Goal: Task Accomplishment & Management: Use online tool/utility

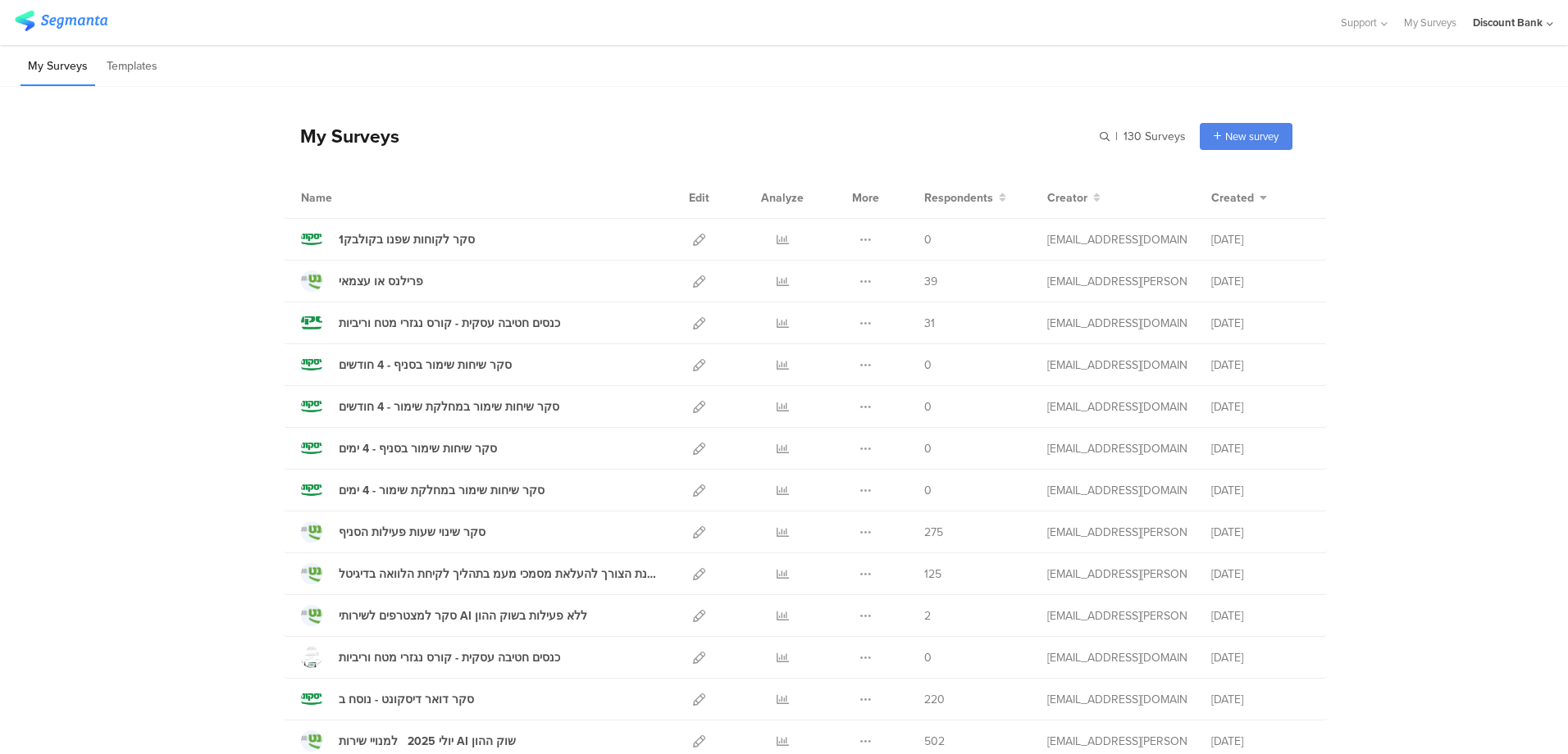
click at [777, 327] on icon at bounding box center [782, 323] width 12 height 12
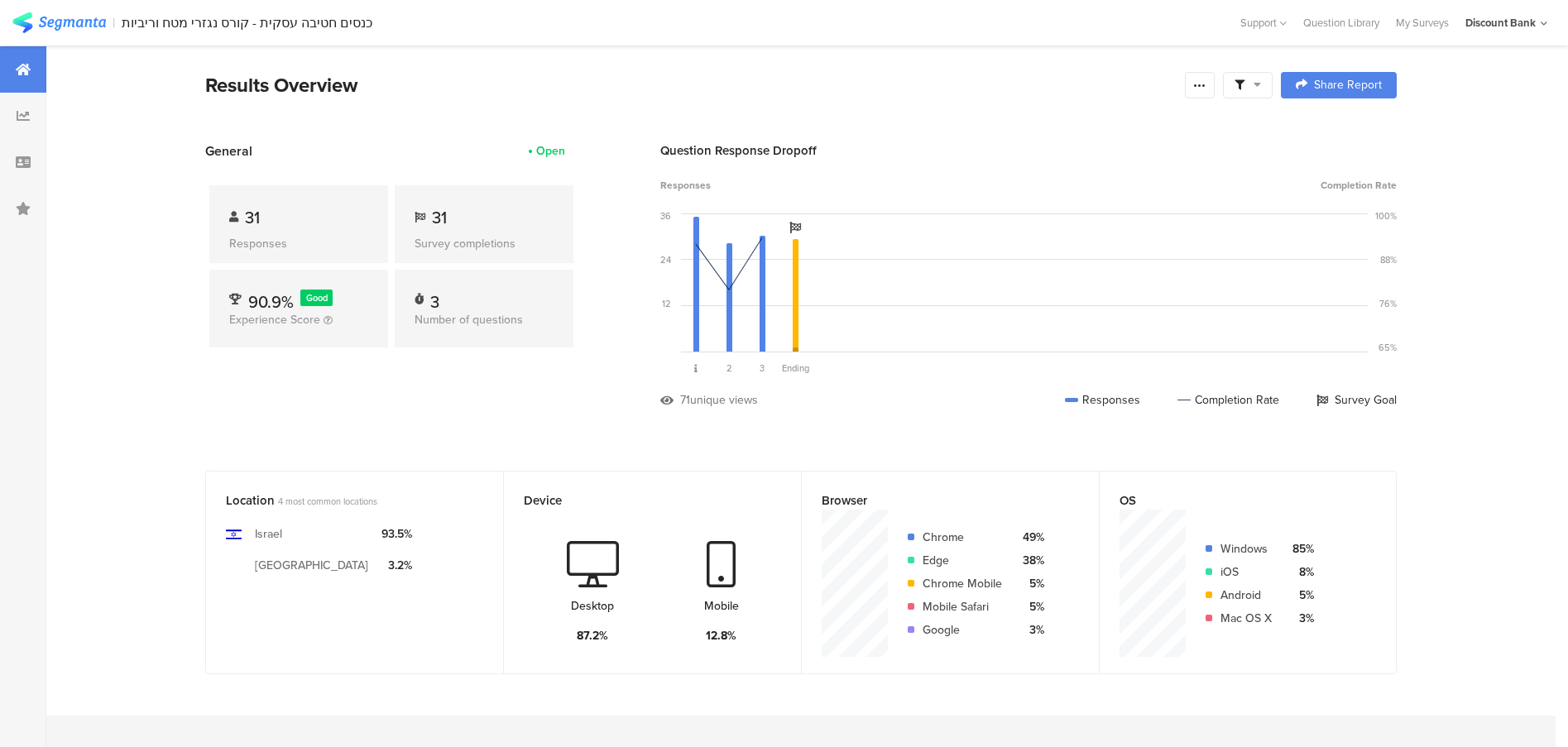
click at [1207, 86] on icon at bounding box center [1200, 85] width 13 height 13
click at [1092, 246] on div "Export Results" at bounding box center [1088, 252] width 265 height 17
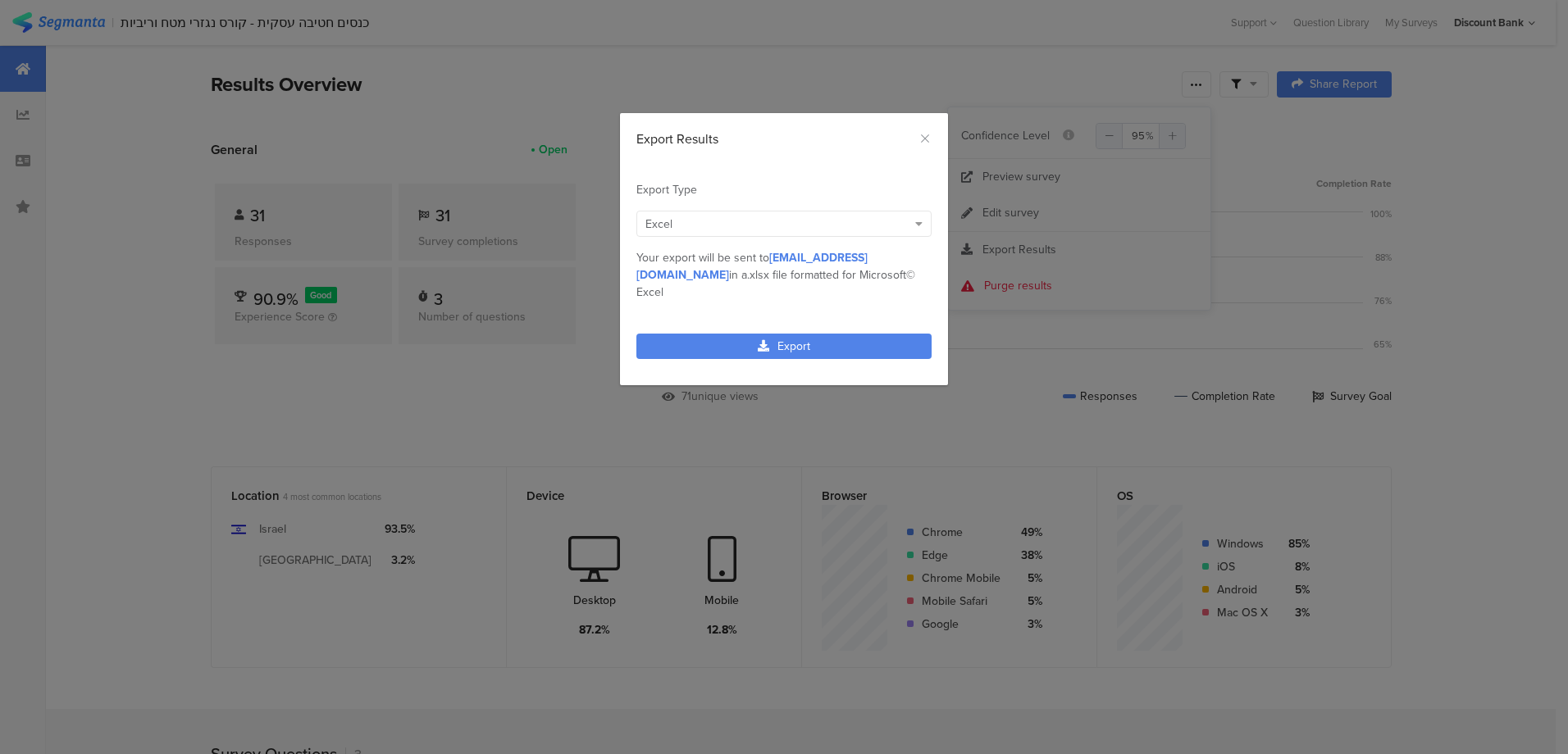
click at [856, 334] on link "Export" at bounding box center [783, 346] width 295 height 26
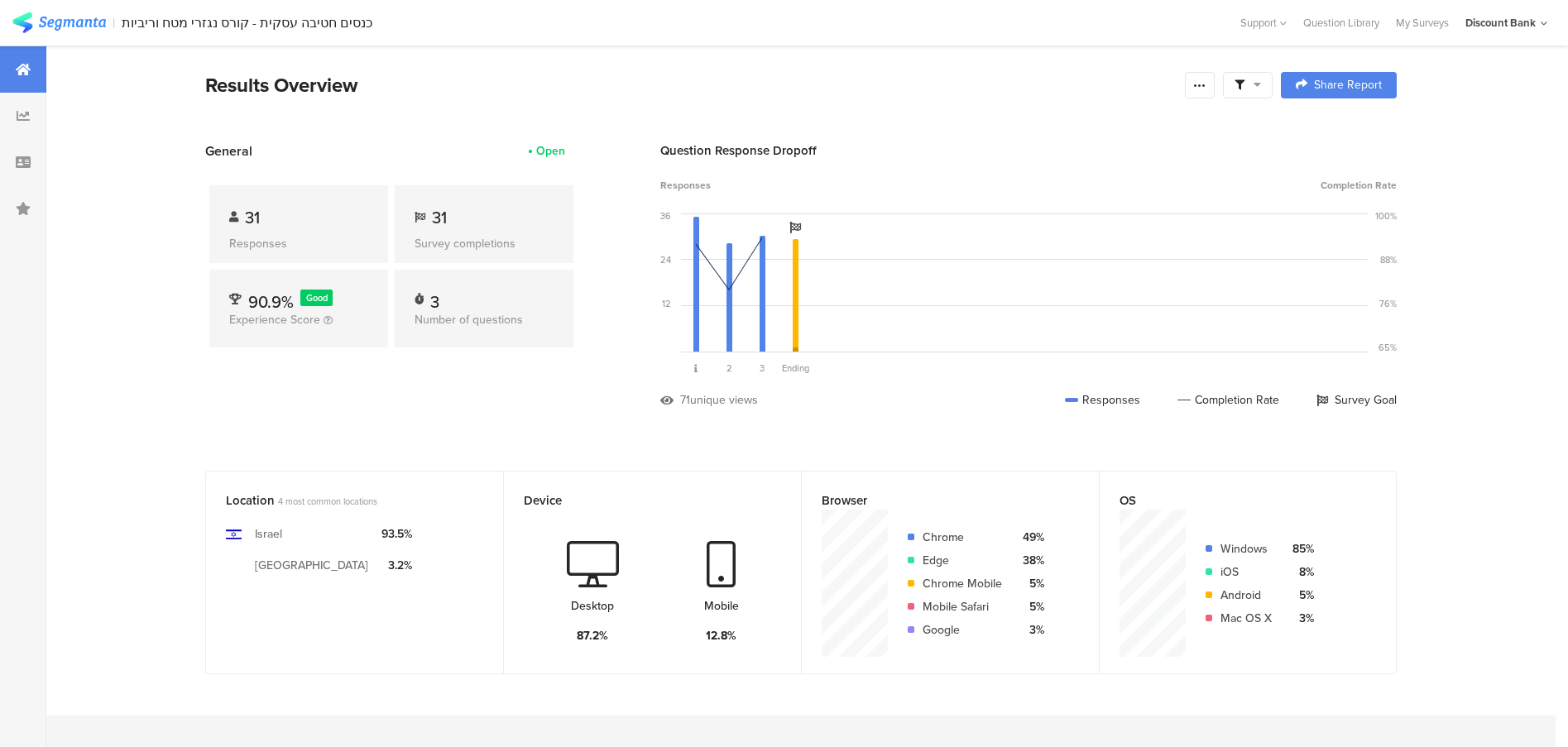
click at [23, 69] on icon at bounding box center [23, 69] width 15 height 13
click at [85, 26] on img at bounding box center [59, 23] width 93 height 21
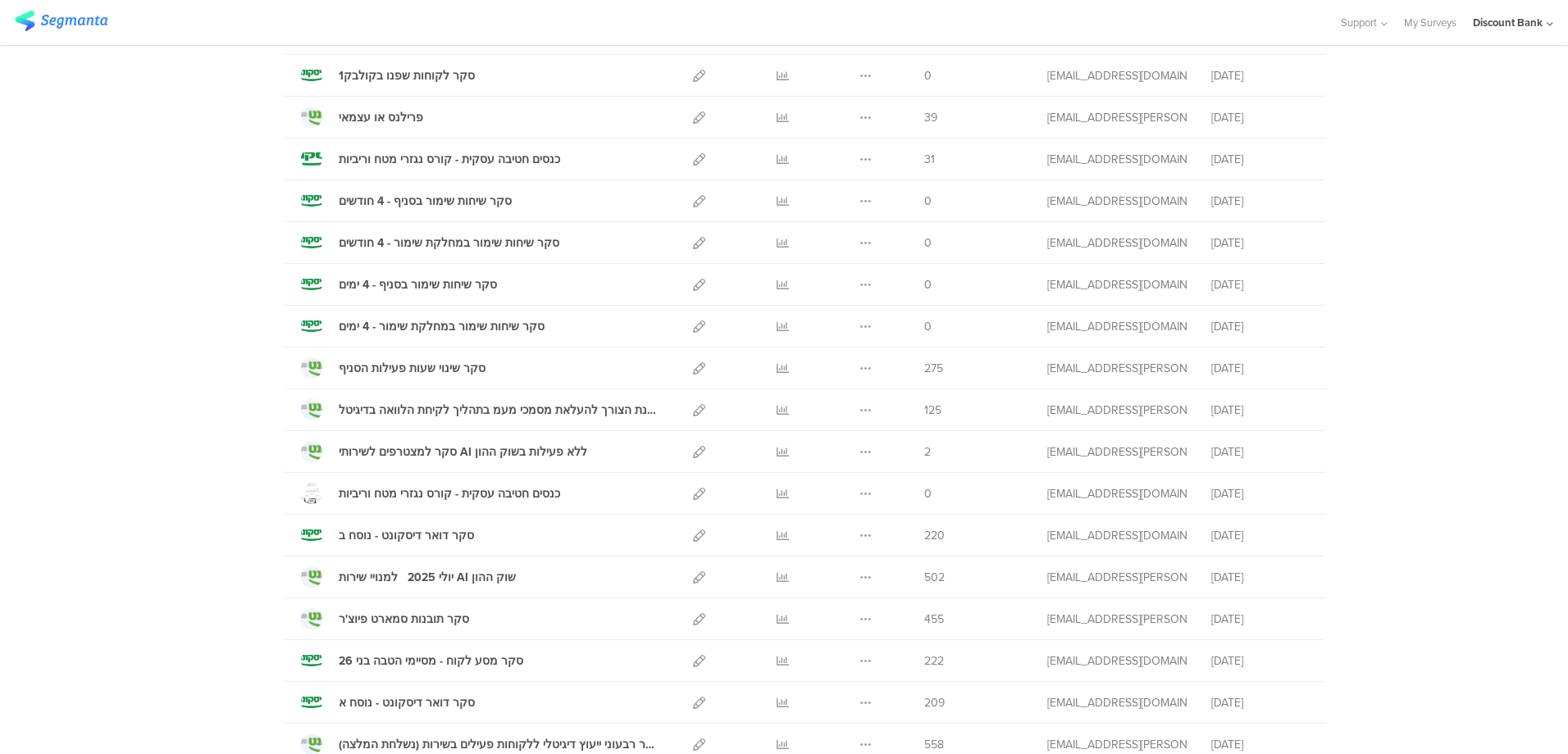
scroll to position [246, 0]
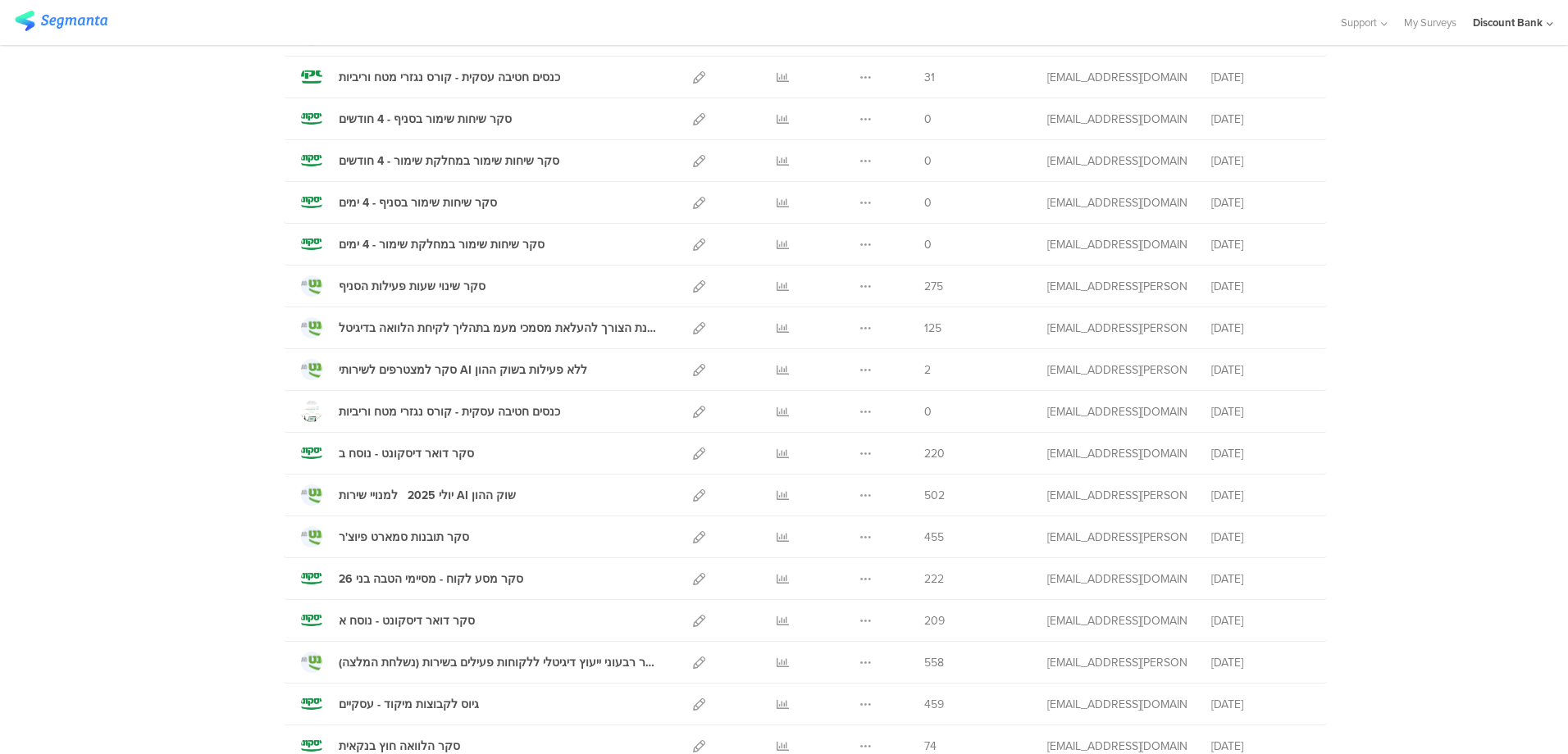
click at [777, 575] on icon at bounding box center [782, 579] width 12 height 12
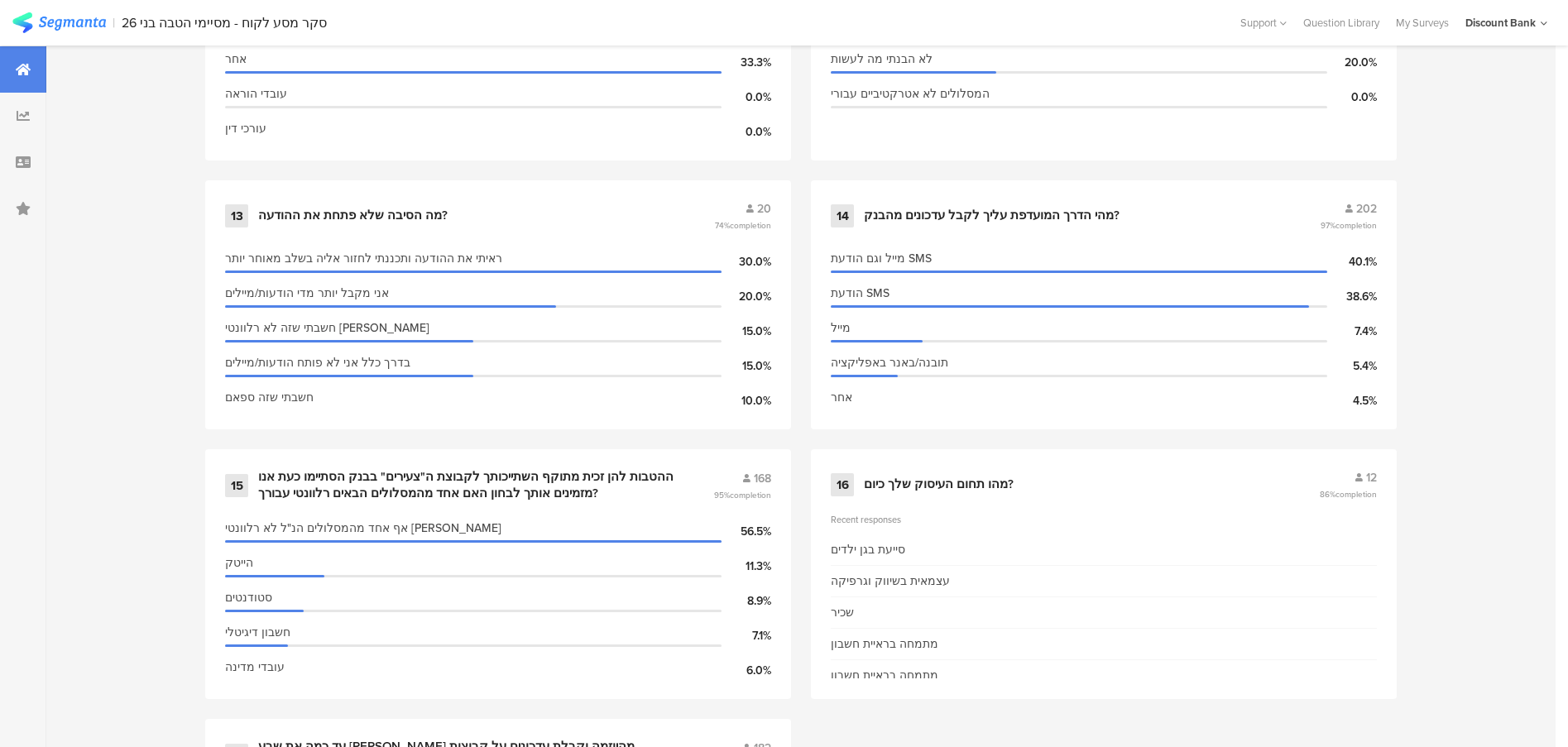
scroll to position [2233, 0]
